Goal: Task Accomplishment & Management: Complete application form

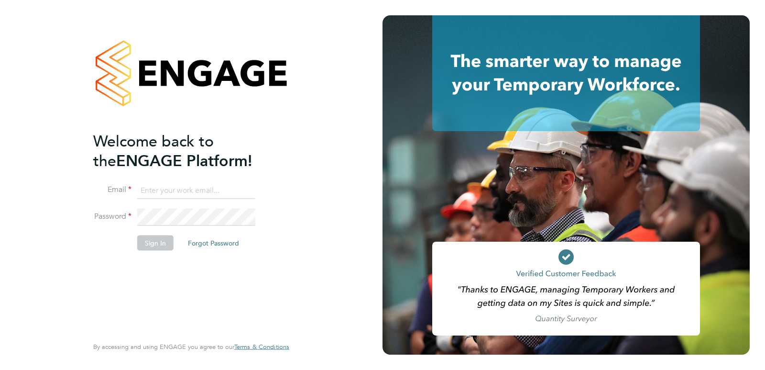
type input "[EMAIL_ADDRESS][PERSON_NAME][DOMAIN_NAME]"
click at [153, 245] on button "Sign In" at bounding box center [155, 242] width 36 height 15
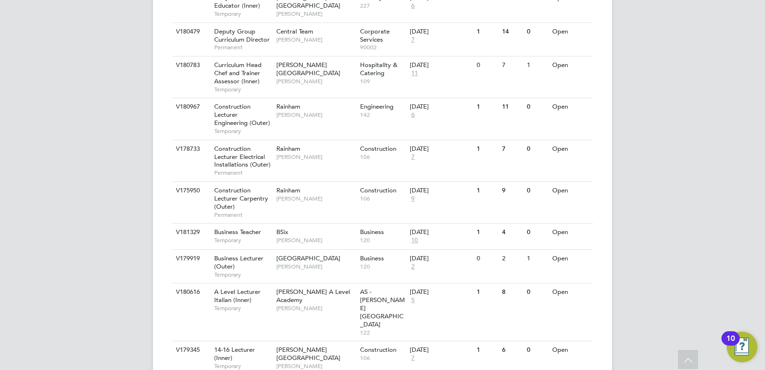
scroll to position [1044, 0]
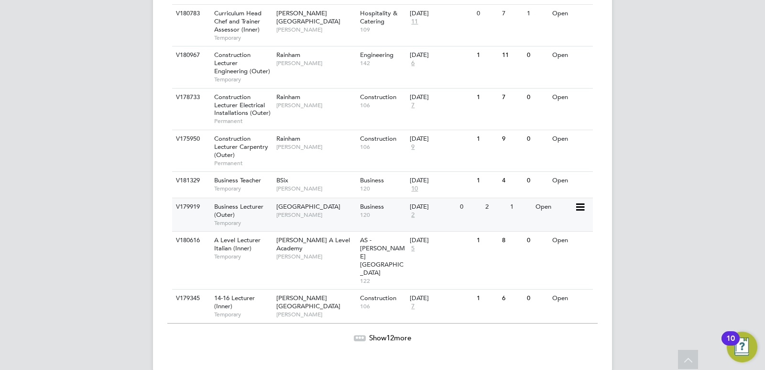
click at [245, 227] on span "Temporary" at bounding box center [242, 223] width 57 height 8
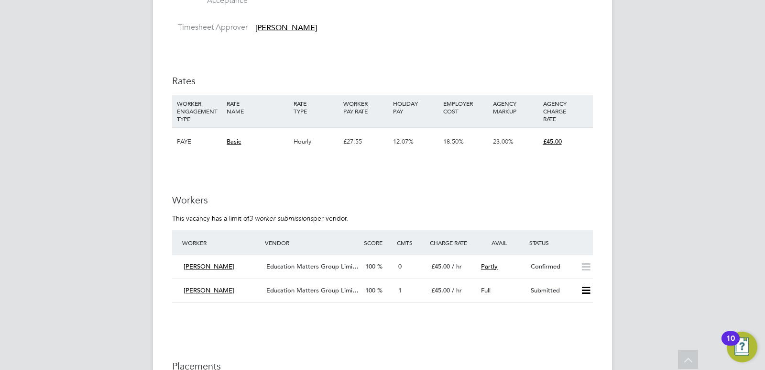
scroll to position [1339, 0]
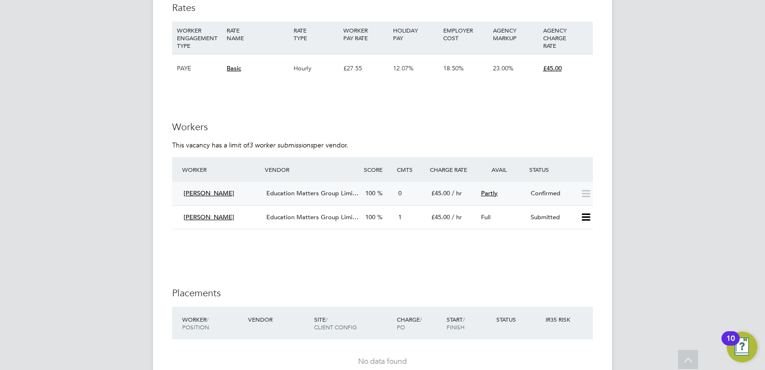
click at [285, 197] on div "Education Matters Group Limi…" at bounding box center [312, 194] width 99 height 16
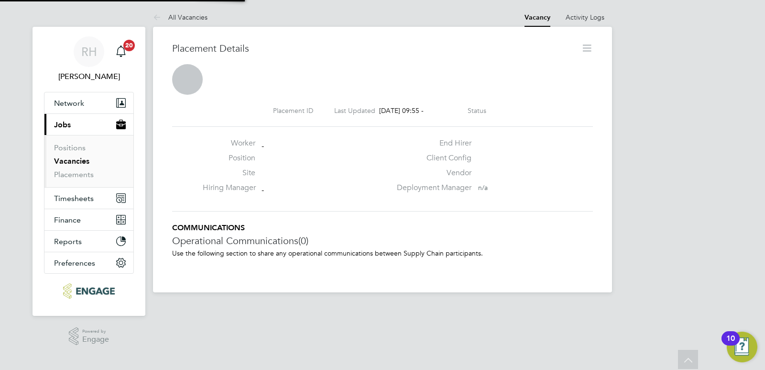
scroll to position [5, 5]
